Goal: Transaction & Acquisition: Purchase product/service

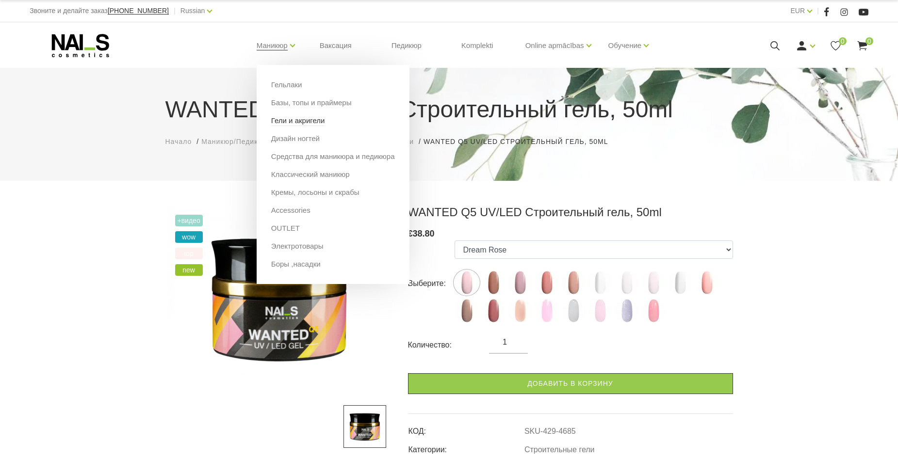
click at [288, 120] on link "Гели и акригели" at bounding box center [298, 120] width 54 height 11
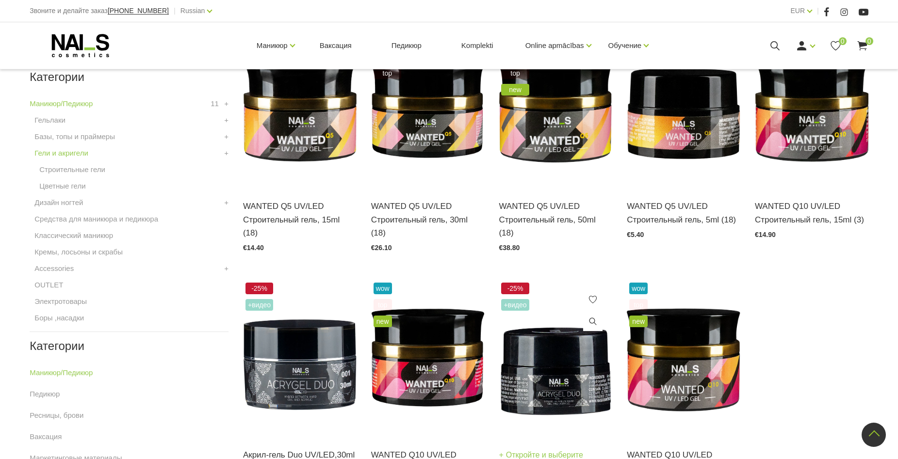
scroll to position [242, 0]
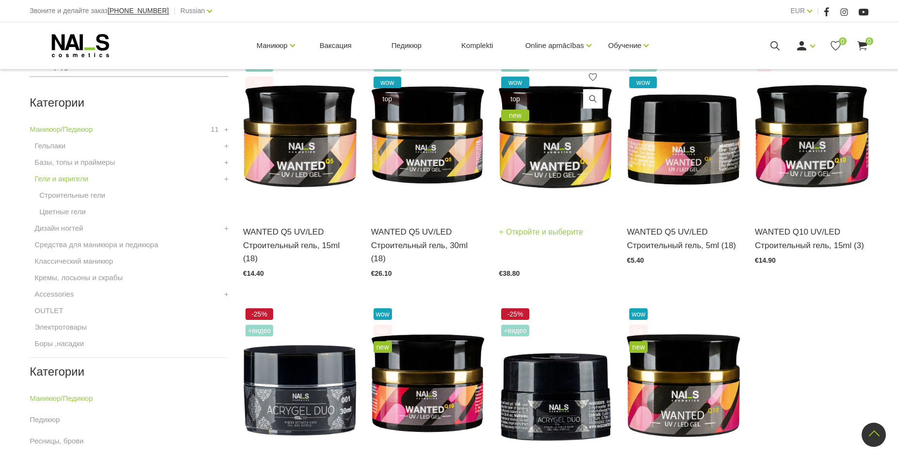
click at [551, 153] on img at bounding box center [554, 136] width 113 height 156
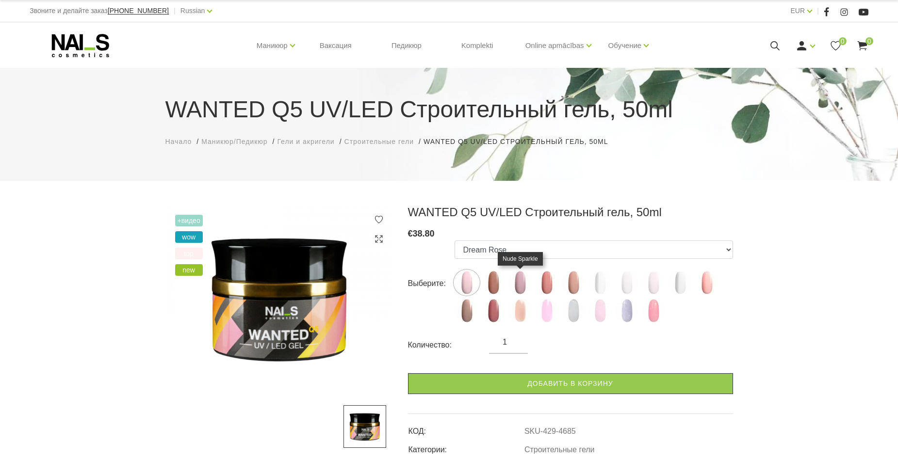
click at [523, 279] on img at bounding box center [520, 283] width 24 height 24
select select "4687"
